Goal: Find specific page/section: Find specific page/section

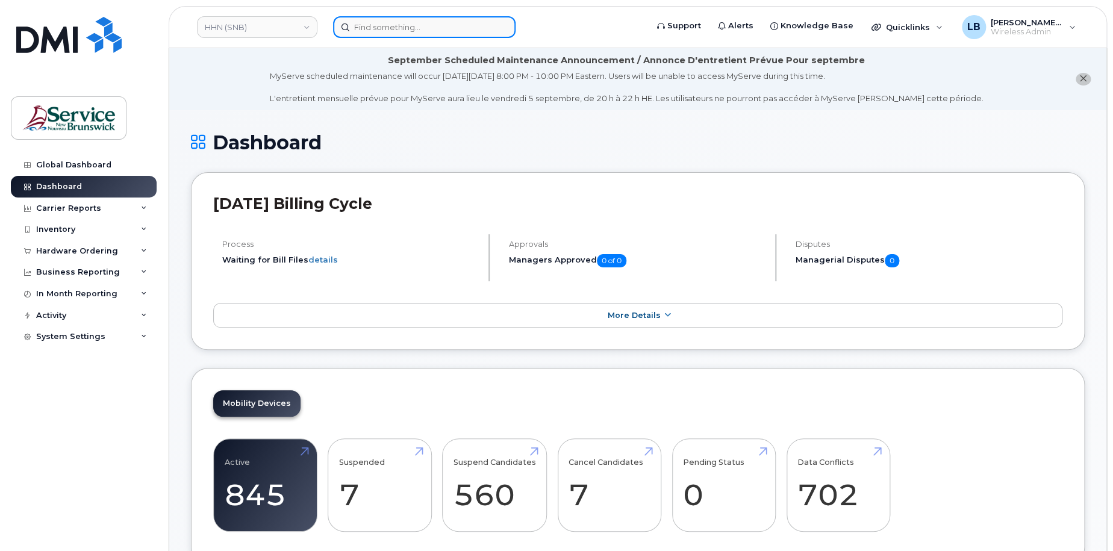
click at [371, 21] on input at bounding box center [424, 27] width 182 height 22
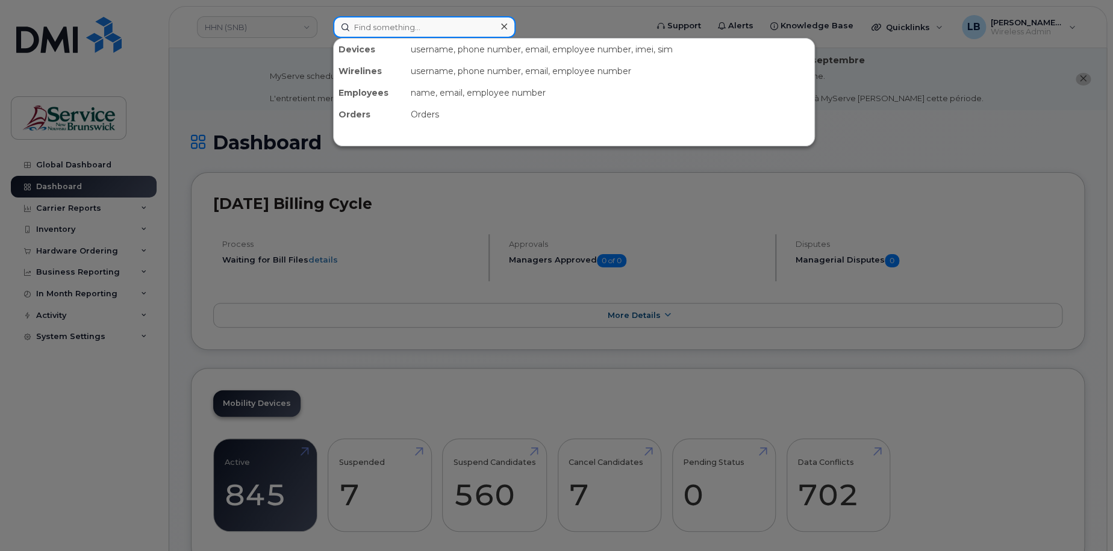
paste input "506-433-0418"
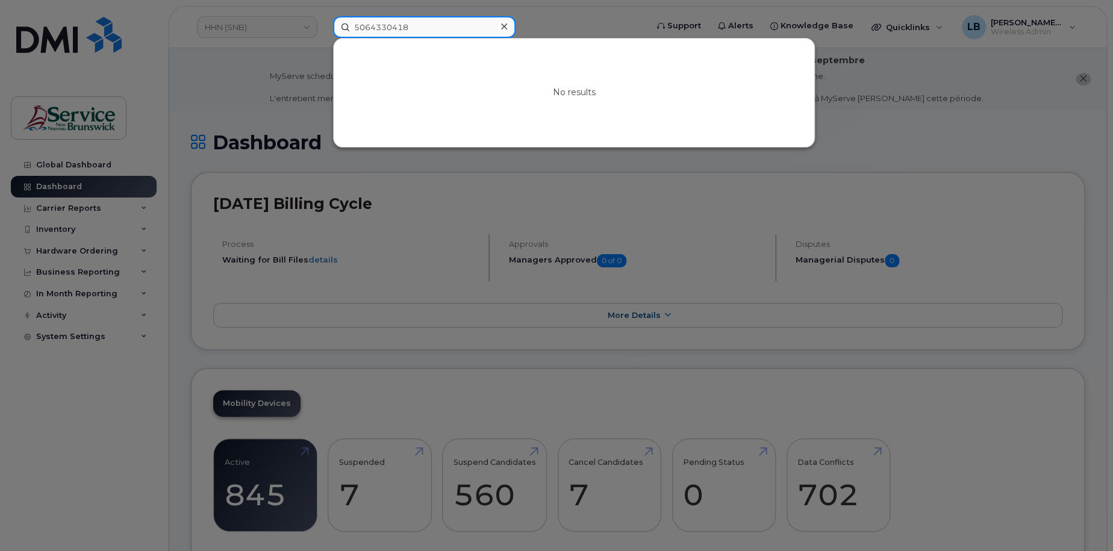
click at [385, 26] on input "5064330418" at bounding box center [424, 27] width 182 height 22
type input "5064330418"
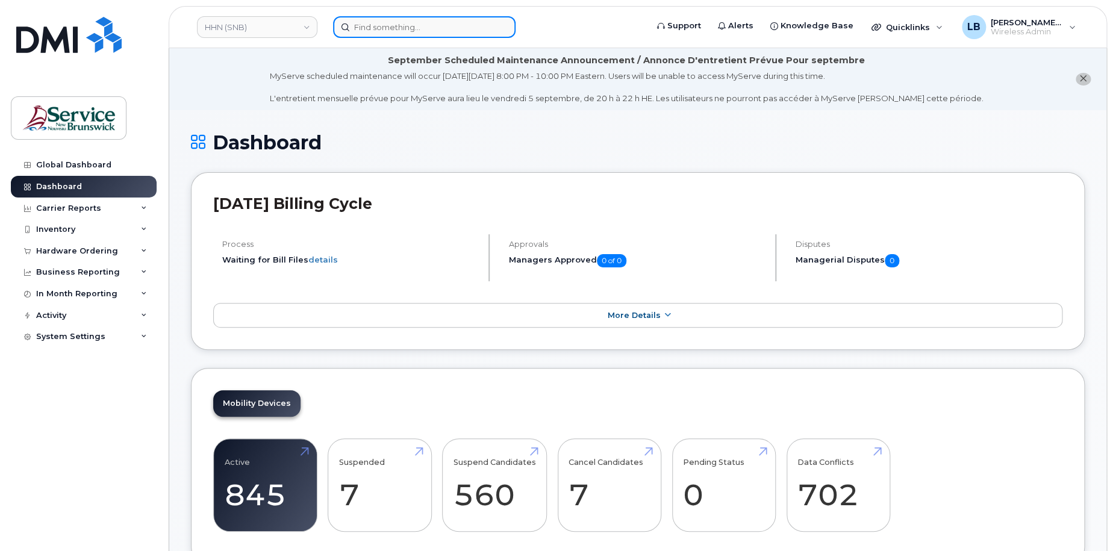
drag, startPoint x: 0, startPoint y: 0, endPoint x: 422, endPoint y: 29, distance: 423.0
click at [421, 29] on input at bounding box center [424, 27] width 182 height 22
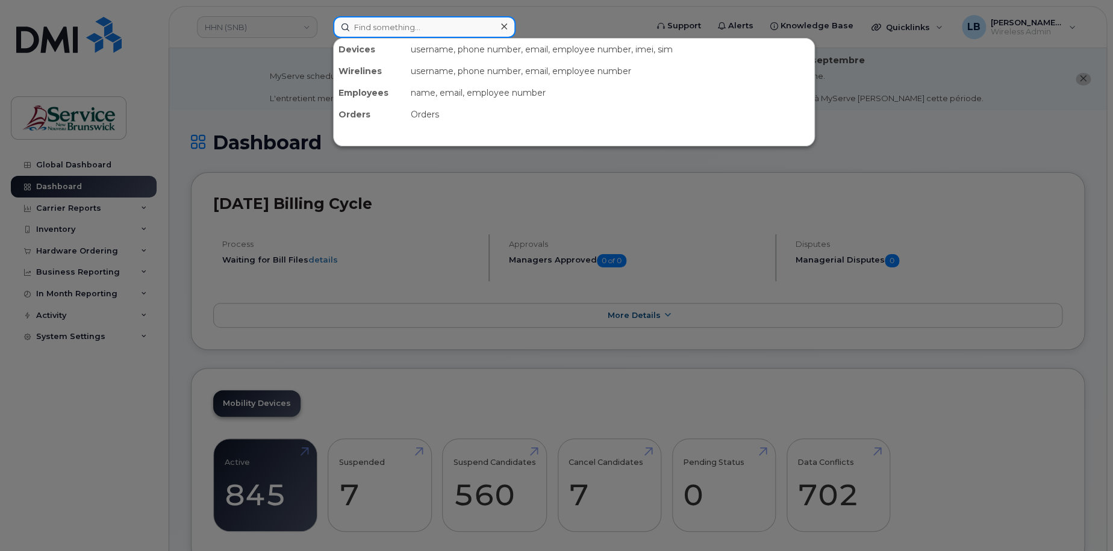
paste input "291454"
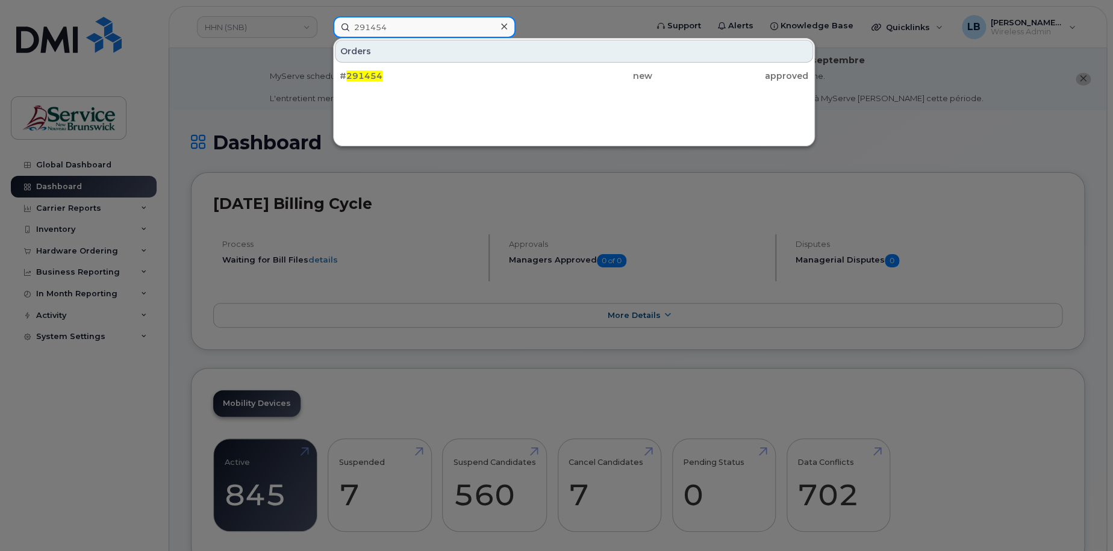
type input "291454"
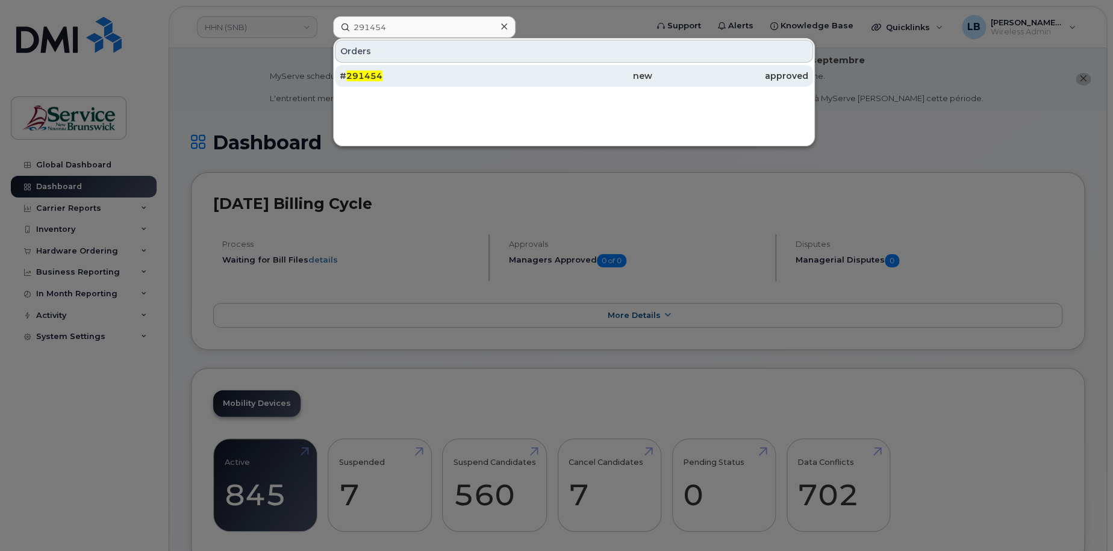
click at [362, 70] on div "# 291454" at bounding box center [418, 76] width 156 height 12
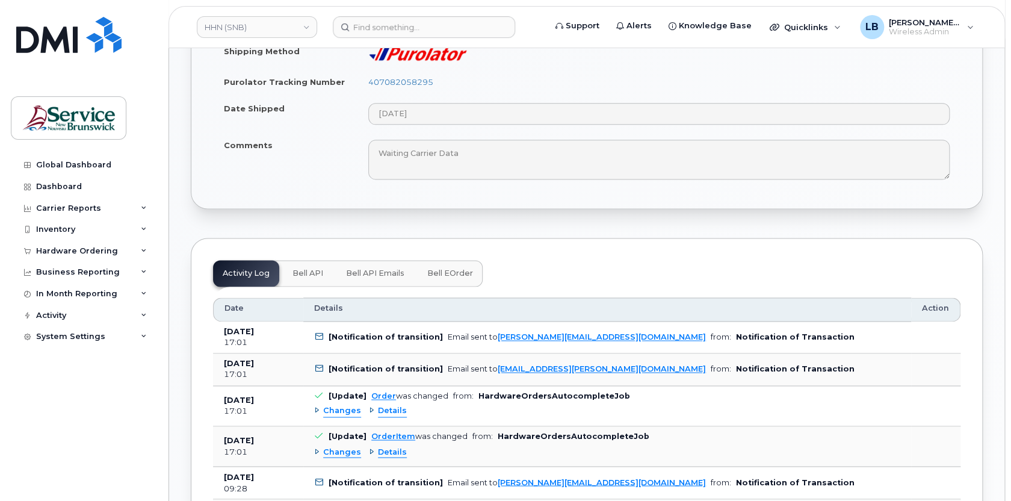
scroll to position [766, 0]
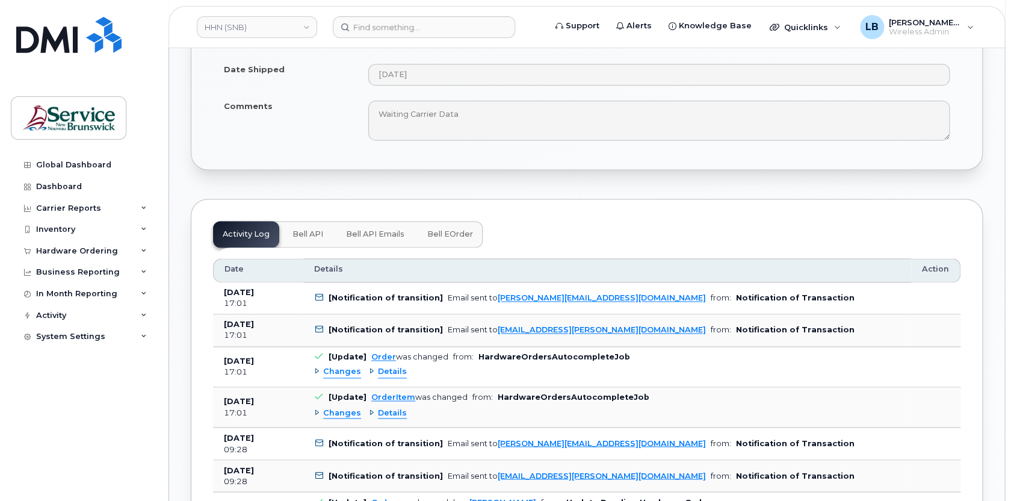
click at [449, 229] on span "Bell eOrder" at bounding box center [450, 234] width 46 height 10
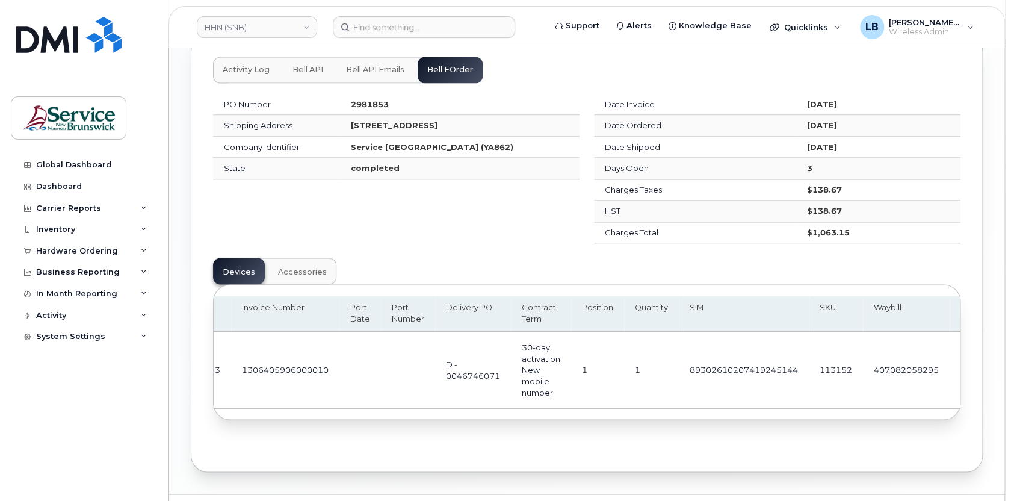
scroll to position [0, 284]
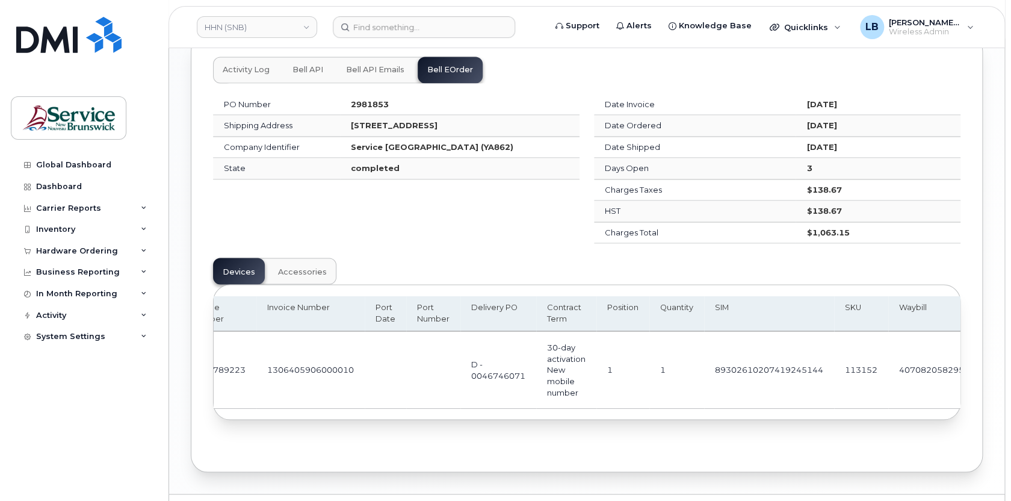
drag, startPoint x: 772, startPoint y: 408, endPoint x: 596, endPoint y: 406, distance: 175.8
click at [599, 407] on div "Name Username IMEI Device Number Invoice Number Port Date Port Number Delivery …" at bounding box center [587, 352] width 747 height 113
click at [461, 383] on td "D - 0046746071" at bounding box center [499, 369] width 76 height 77
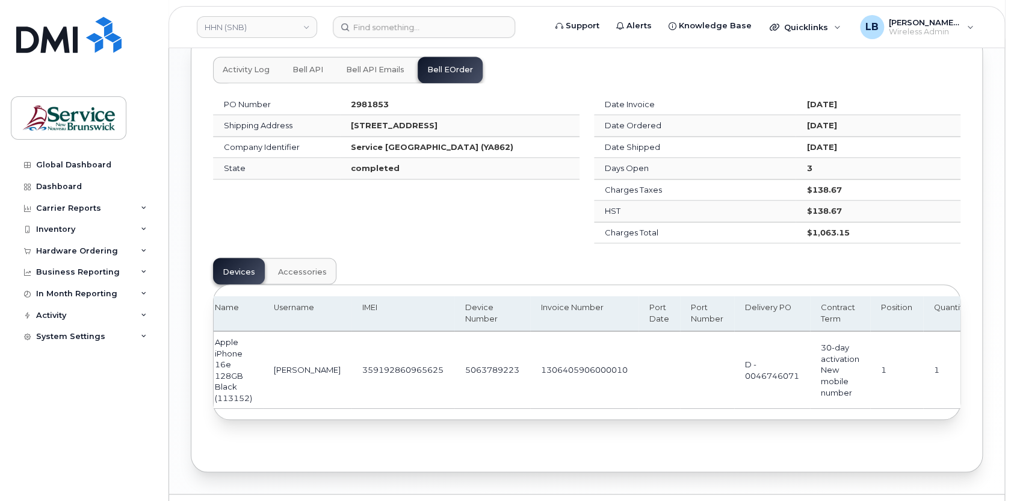
scroll to position [0, 5]
click at [476, 367] on td "5063789223" at bounding box center [497, 369] width 76 height 77
copy td "5063789223"
click at [442, 29] on input at bounding box center [424, 27] width 182 height 22
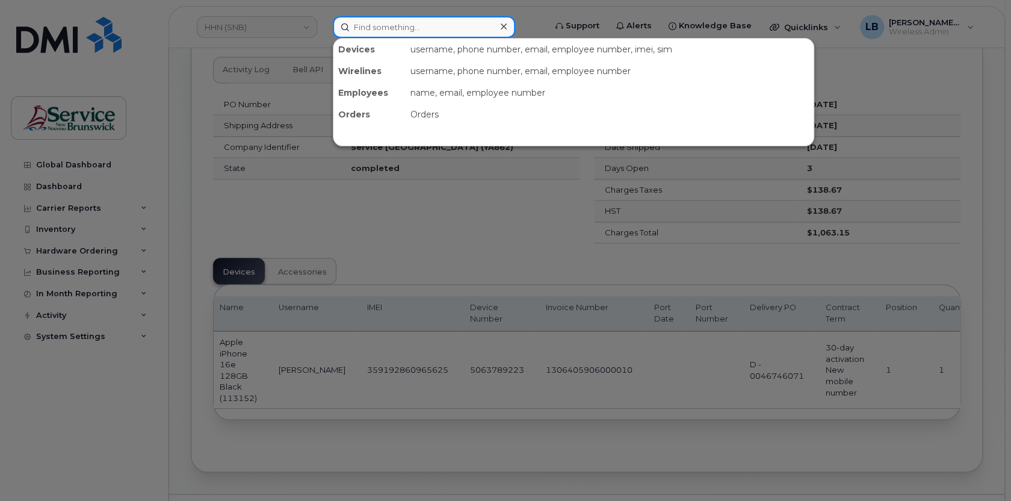
paste input "5063789223"
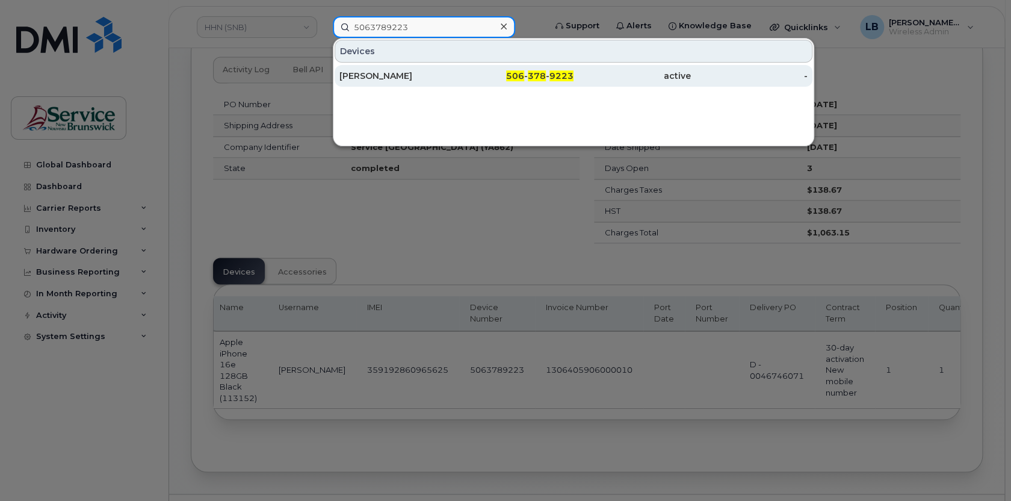
type input "5063789223"
click at [404, 78] on div "Jenelle Stanley" at bounding box center [398, 76] width 117 height 12
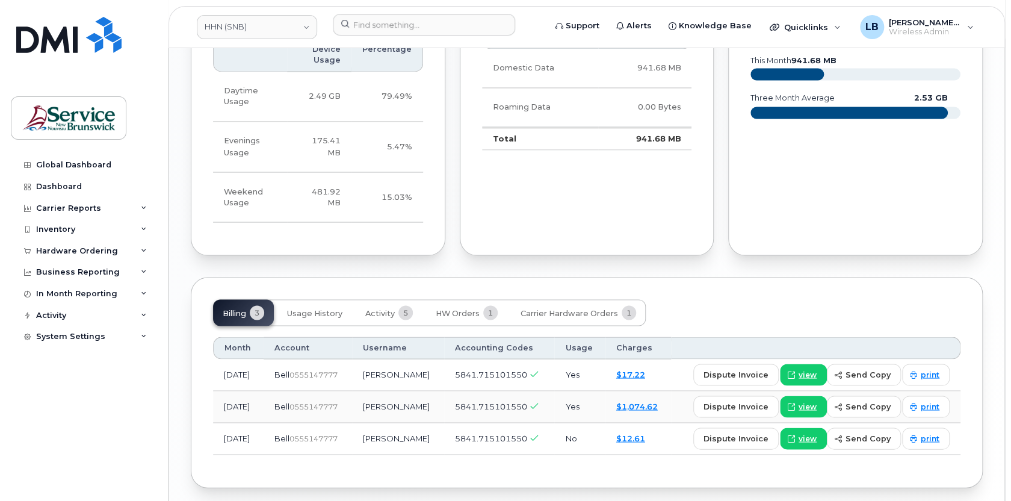
scroll to position [1040, 0]
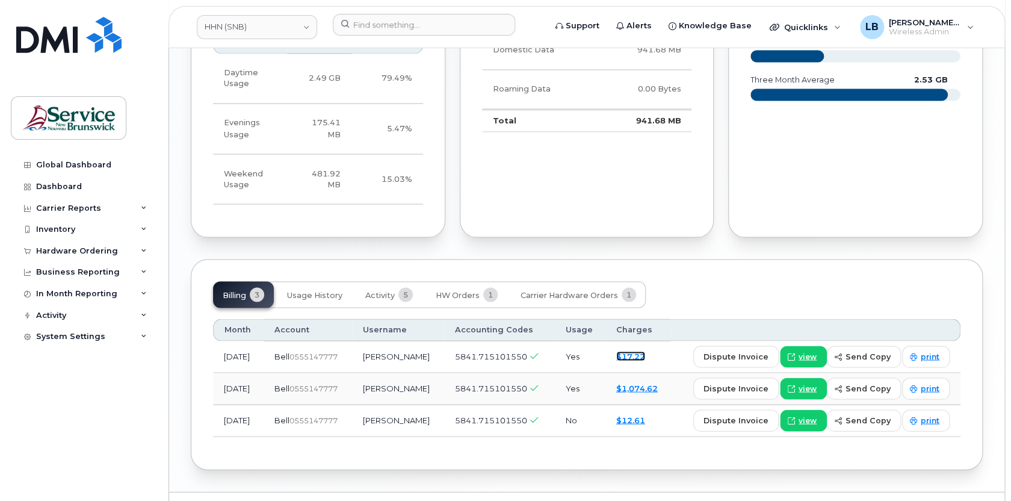
click at [641, 353] on link "$17.22" at bounding box center [630, 356] width 29 height 10
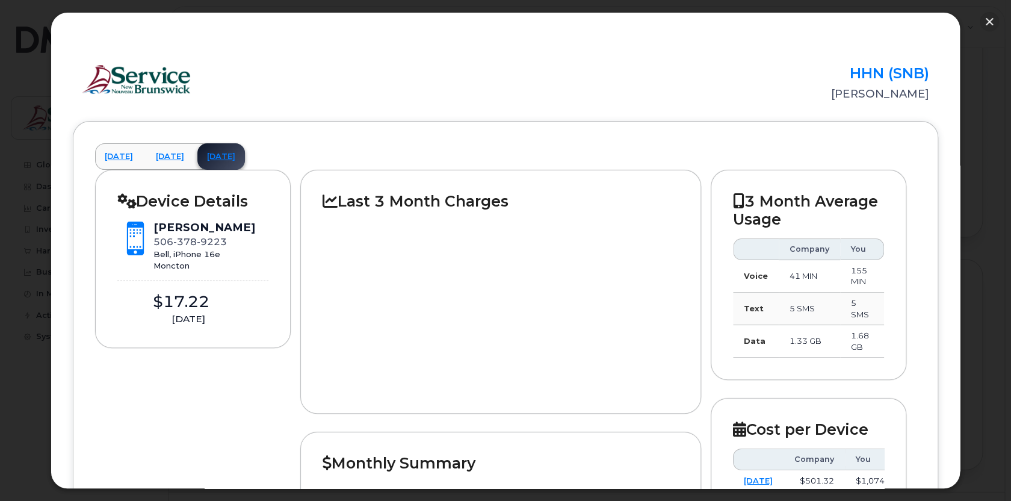
scroll to position [0, 0]
click at [987, 16] on button "button" at bounding box center [989, 21] width 19 height 19
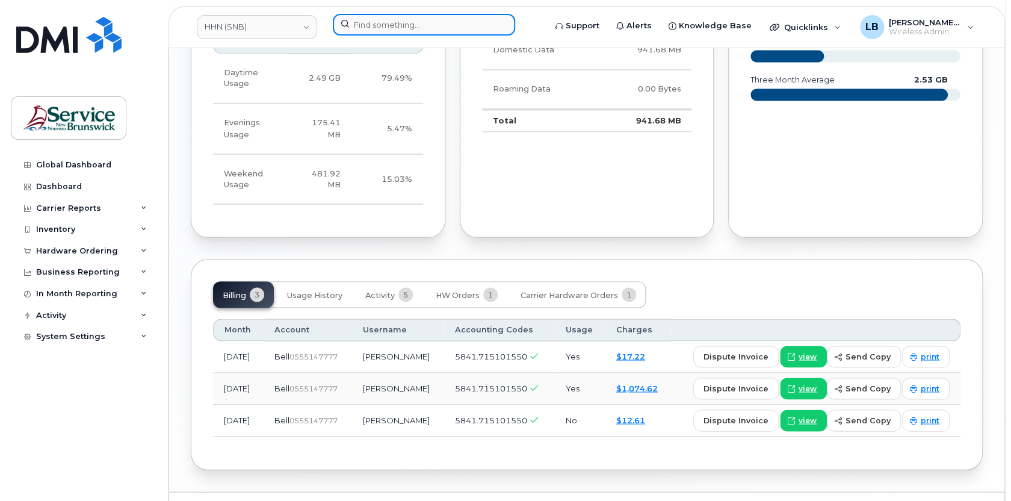
click at [363, 22] on input at bounding box center [424, 25] width 182 height 22
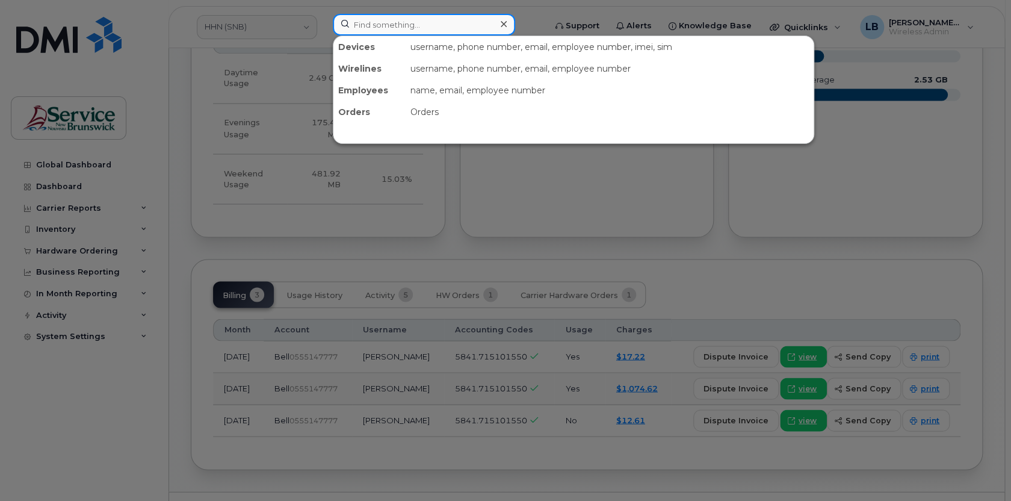
paste input "297022"
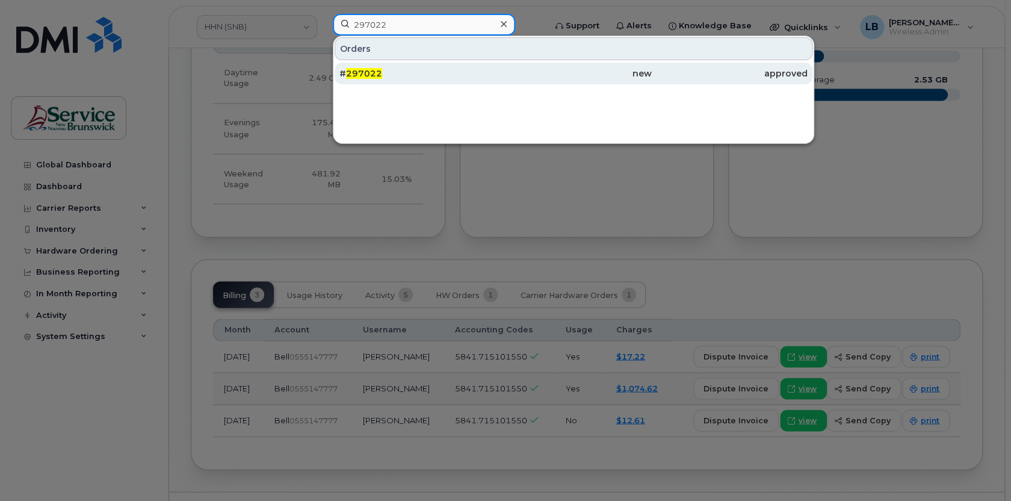
type input "297022"
click at [372, 70] on span "297022" at bounding box center [364, 73] width 36 height 11
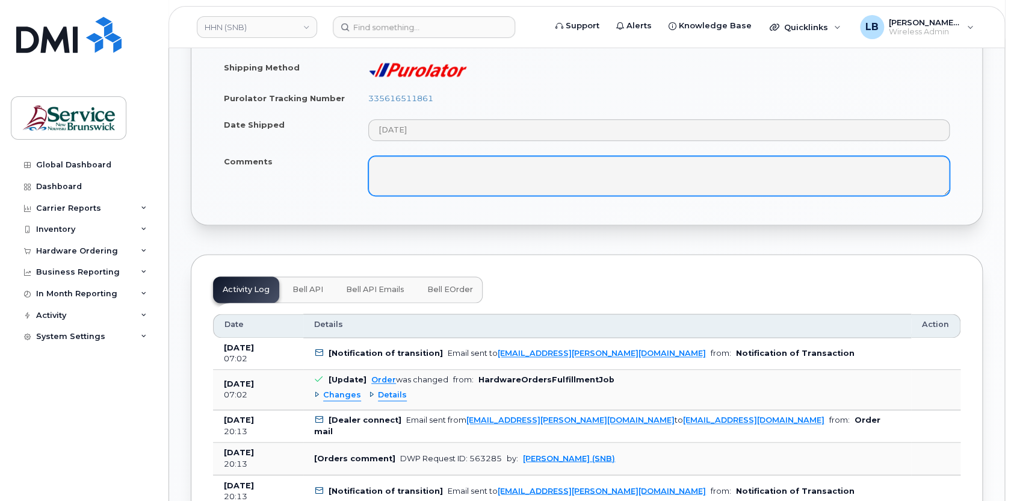
scroll to position [711, 0]
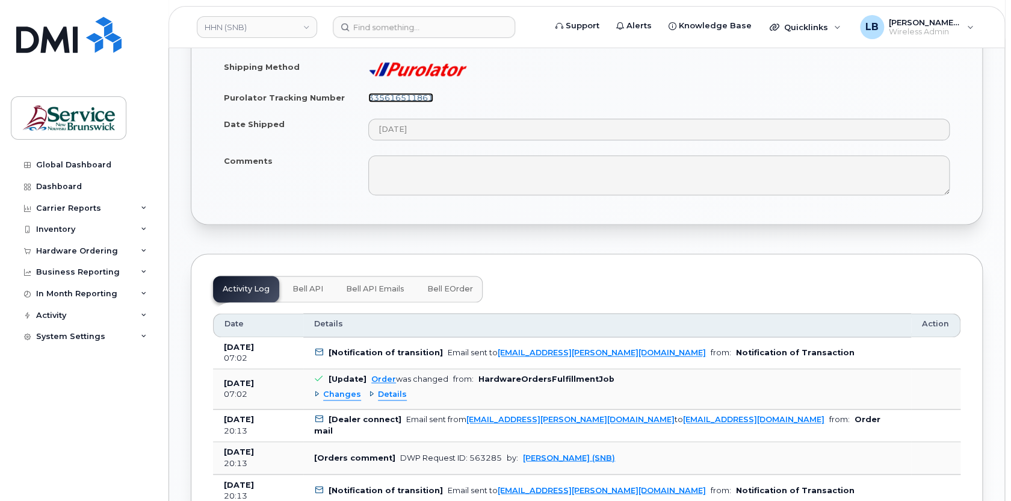
click at [420, 97] on link "335616511861" at bounding box center [400, 98] width 65 height 10
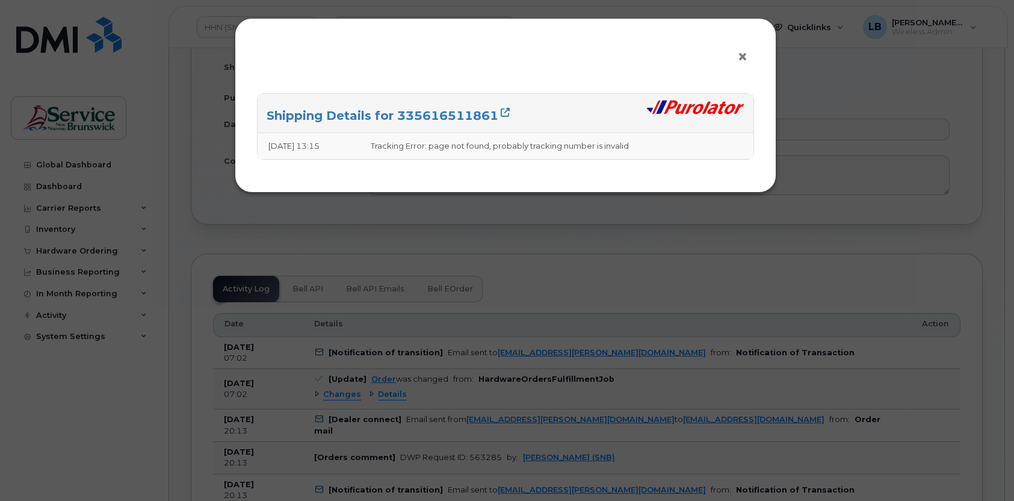
click at [744, 59] on span "×" at bounding box center [742, 57] width 11 height 22
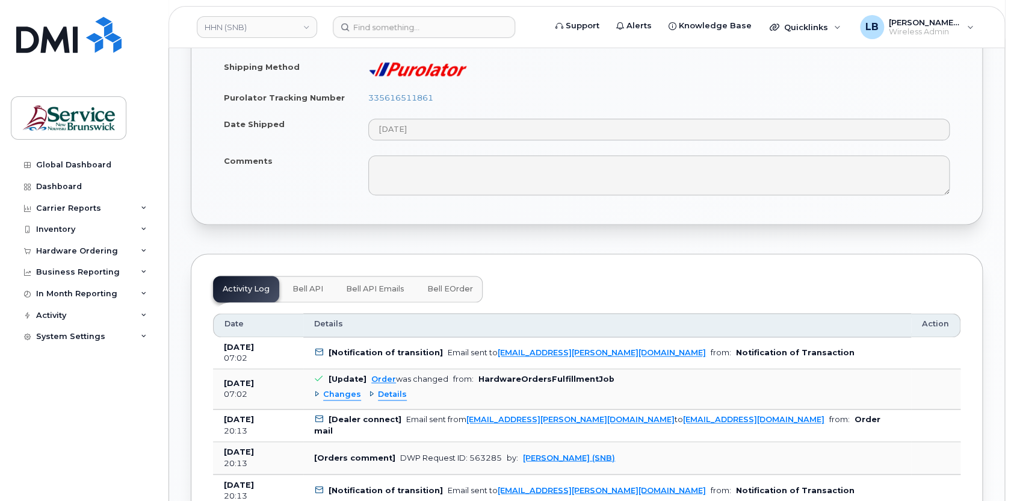
click at [439, 295] on button "Bell eOrder" at bounding box center [450, 289] width 65 height 26
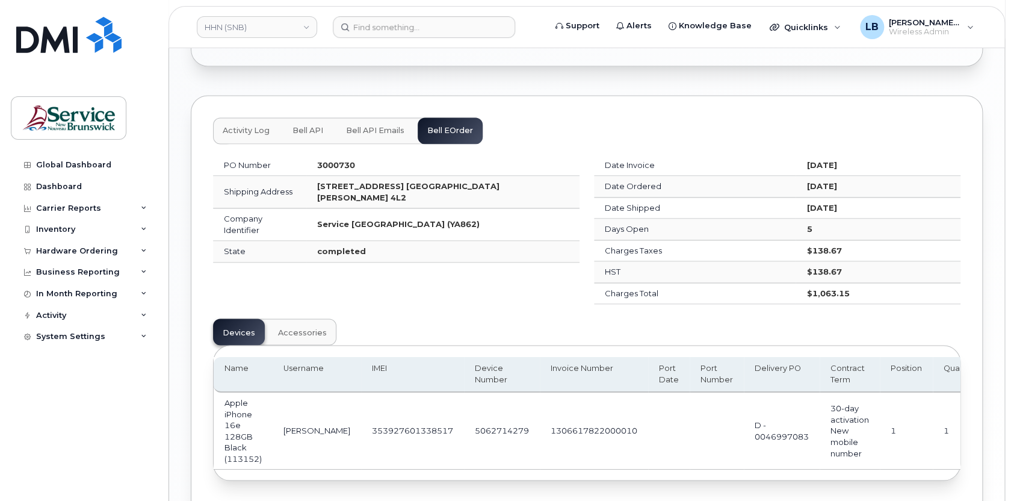
scroll to position [875, 0]
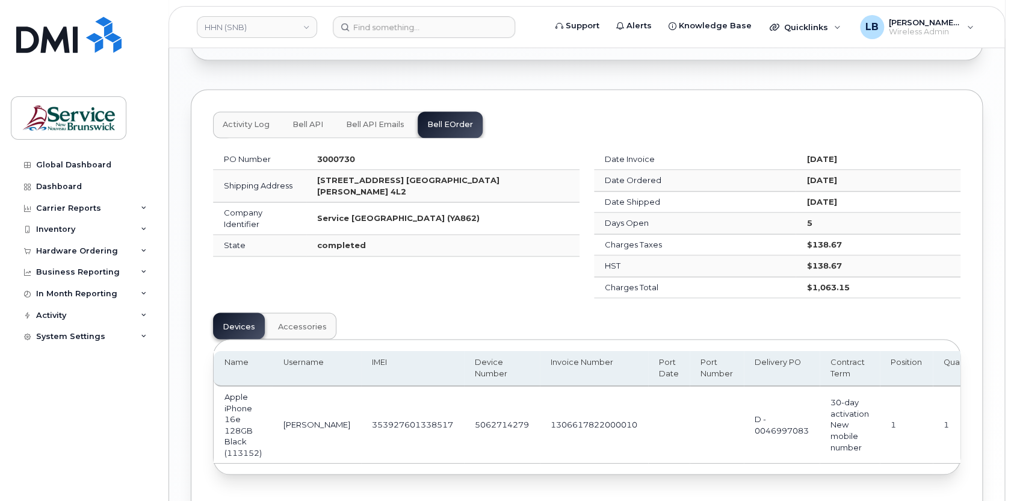
click at [479, 420] on td "5062714279" at bounding box center [502, 424] width 76 height 77
copy td "5062714279"
click at [451, 28] on input at bounding box center [424, 27] width 182 height 22
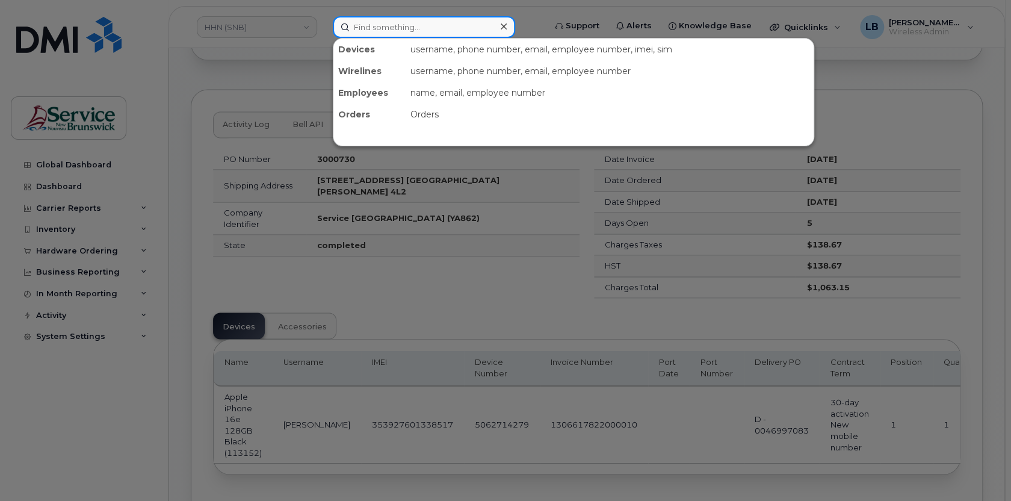
paste input "5062714279"
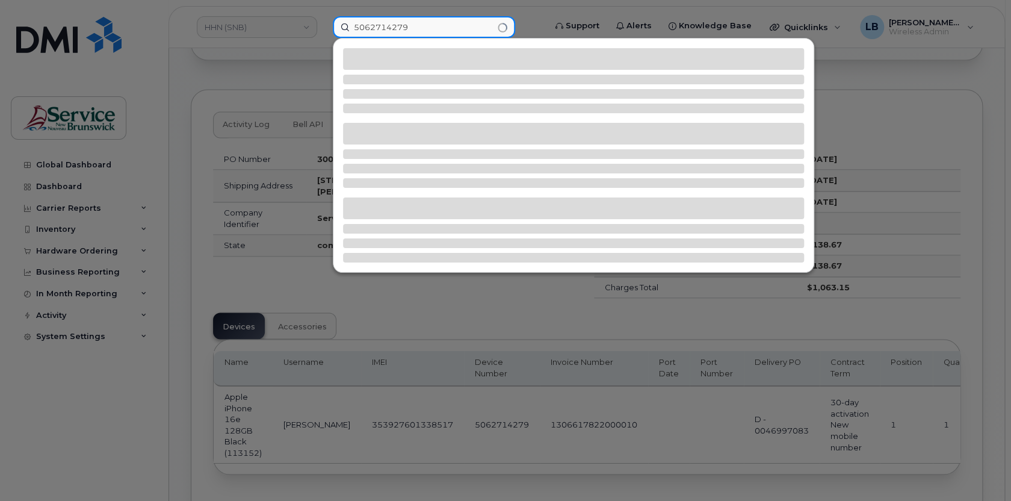
type input "5062714279"
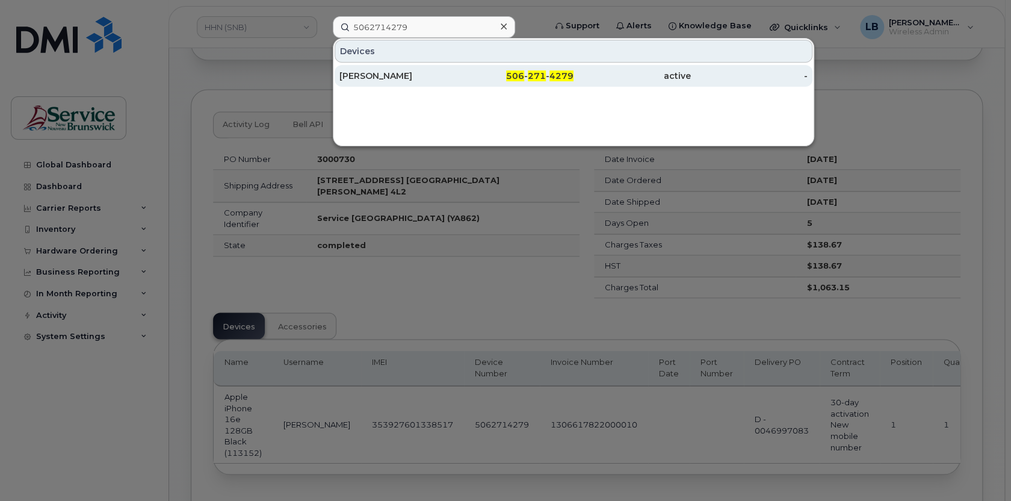
click at [377, 73] on div "[PERSON_NAME]" at bounding box center [398, 76] width 117 height 12
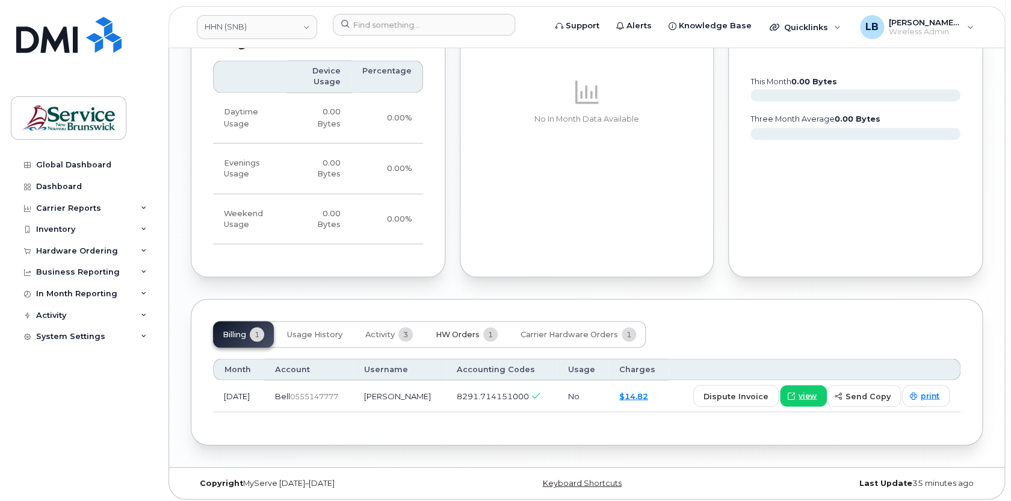
scroll to position [1049, 0]
